Goal: Information Seeking & Learning: Learn about a topic

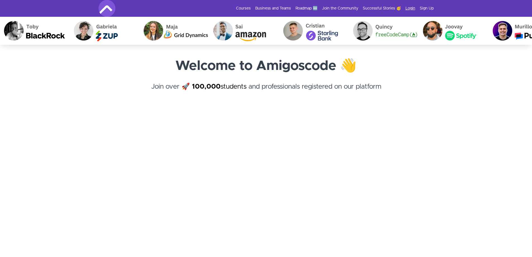
click at [413, 8] on link "Login" at bounding box center [411, 9] width 10 height 6
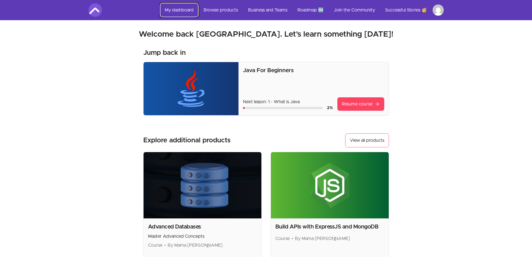
click at [181, 9] on link "My dashboard" at bounding box center [179, 9] width 38 height 13
click at [211, 9] on link "Browse products" at bounding box center [220, 9] width 43 height 13
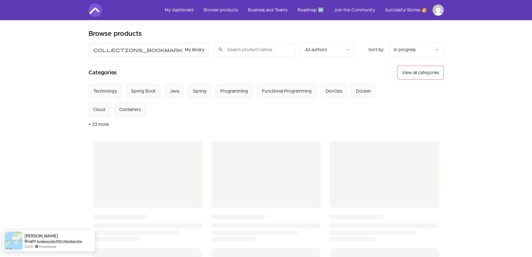
click at [60, 239] on link "Amigoscode PRO Membership" at bounding box center [60, 241] width 46 height 5
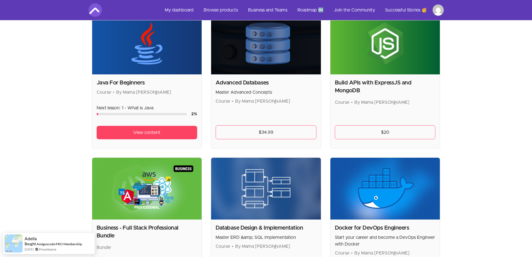
scroll to position [129, 0]
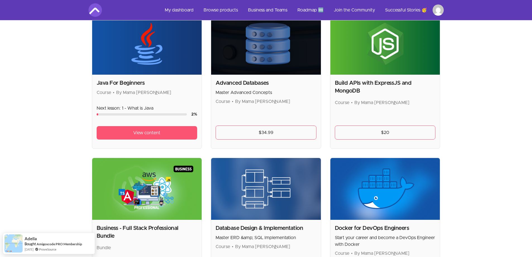
click at [162, 130] on link "View content" at bounding box center [147, 132] width 101 height 13
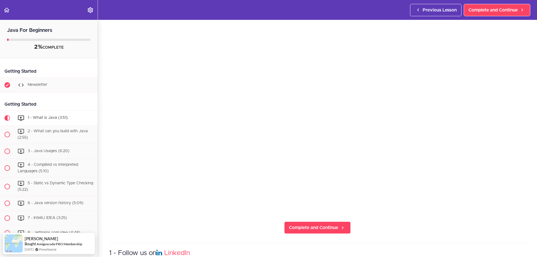
scroll to position [67, 0]
